Goal: Find specific page/section: Find specific page/section

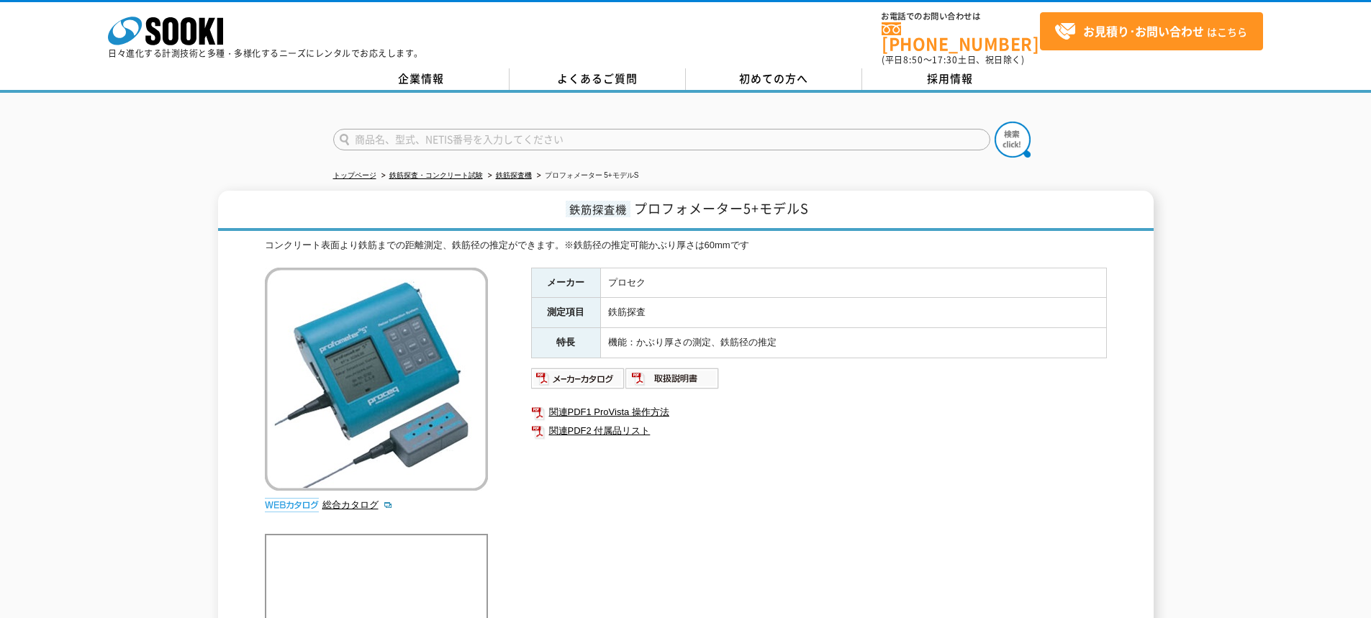
click at [931, 129] on input "text" at bounding box center [661, 140] width 657 height 22
type input "EM-01A"
click at [995, 122] on button at bounding box center [1013, 140] width 36 height 36
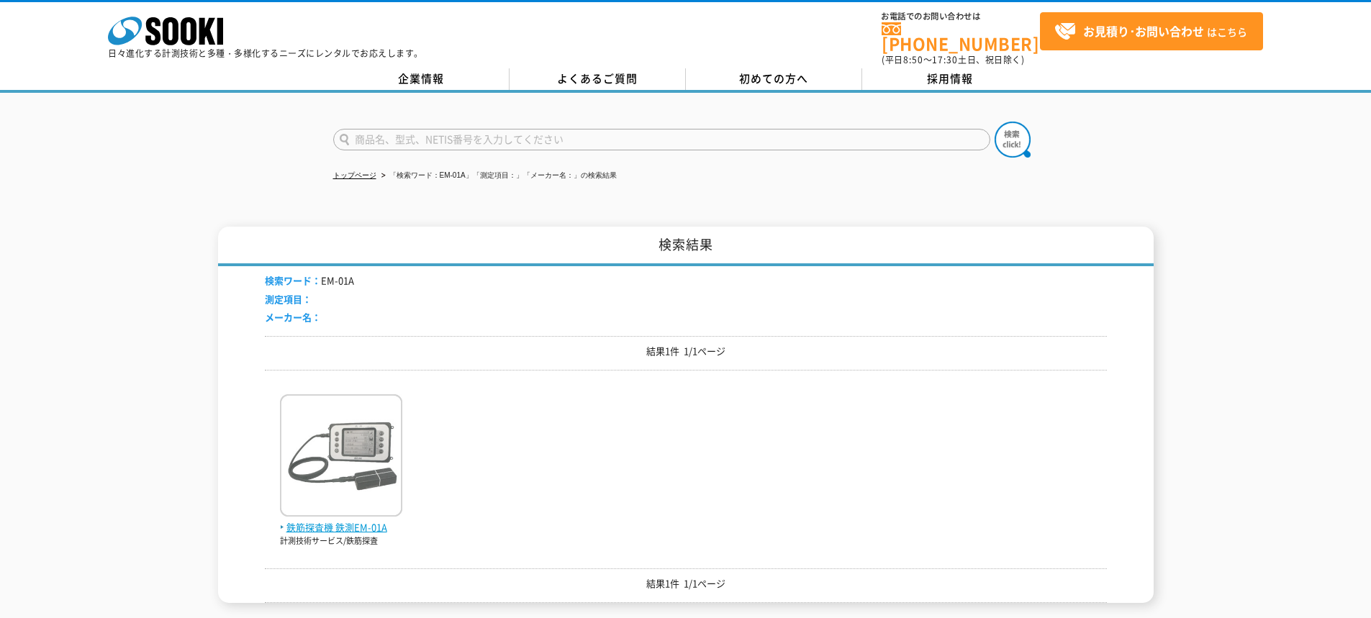
click at [346, 469] on img at bounding box center [341, 457] width 122 height 126
